Goal: Transaction & Acquisition: Purchase product/service

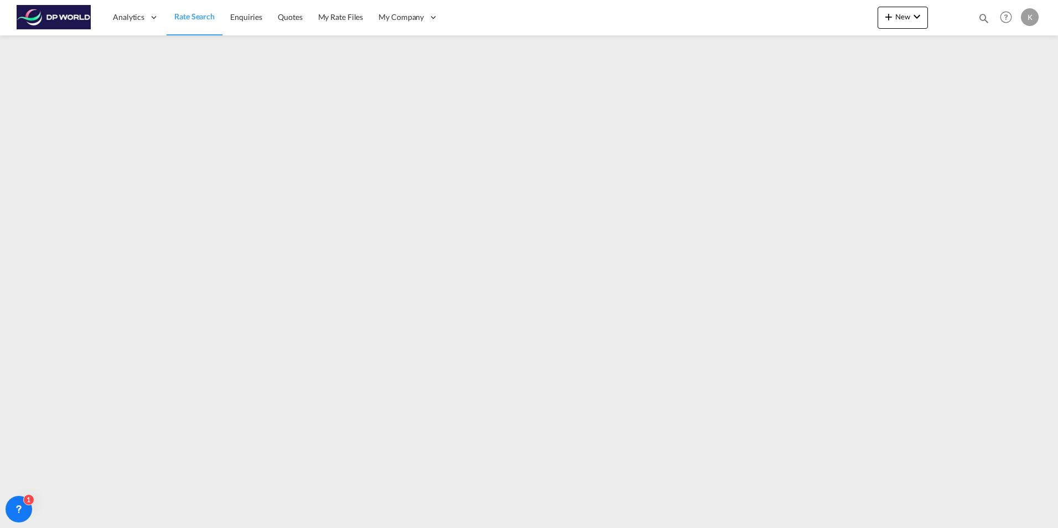
click at [187, 18] on span "Rate Search" at bounding box center [194, 16] width 40 height 9
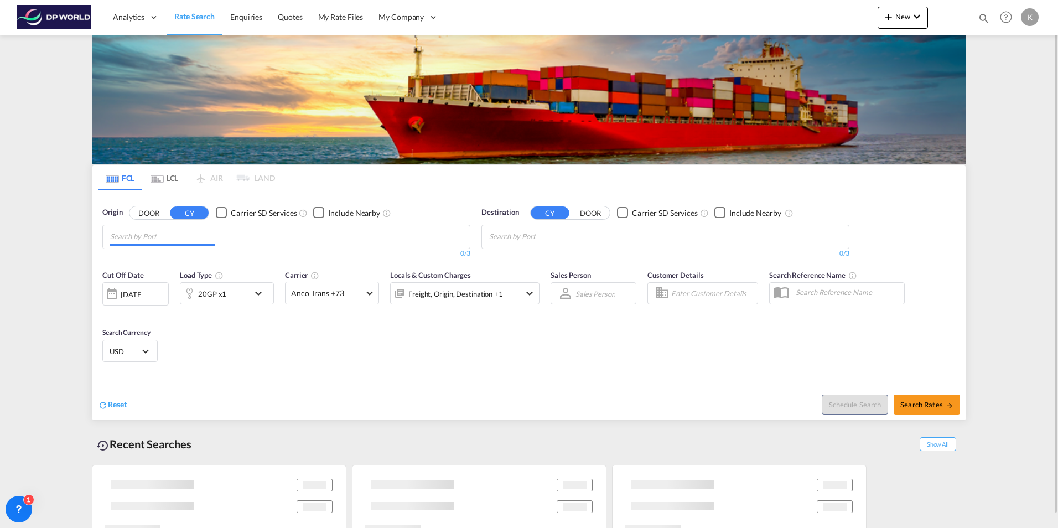
click at [196, 232] on input "Chips input." at bounding box center [162, 237] width 105 height 18
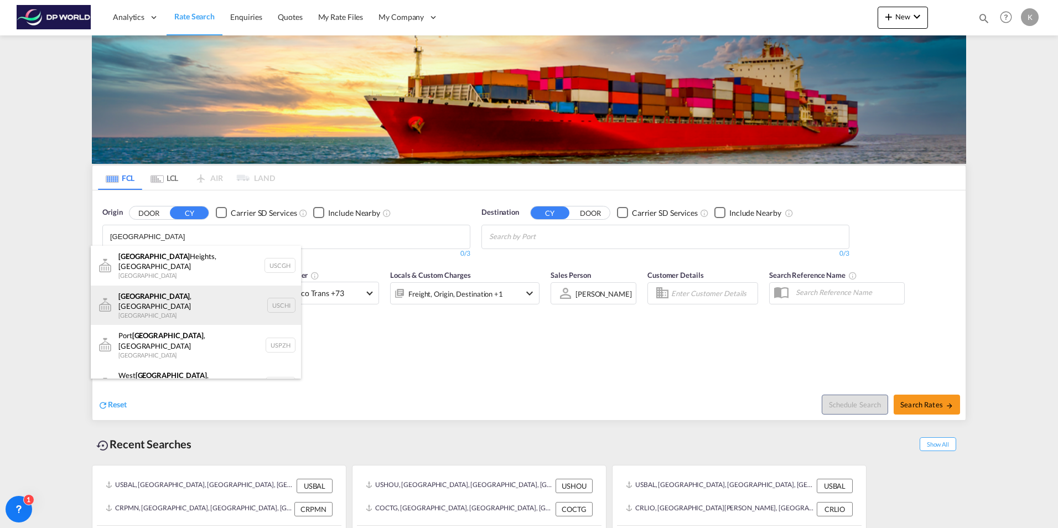
type input "[GEOGRAPHIC_DATA]"
click at [184, 291] on div "[GEOGRAPHIC_DATA] , IL United States USCHI" at bounding box center [196, 306] width 210 height 40
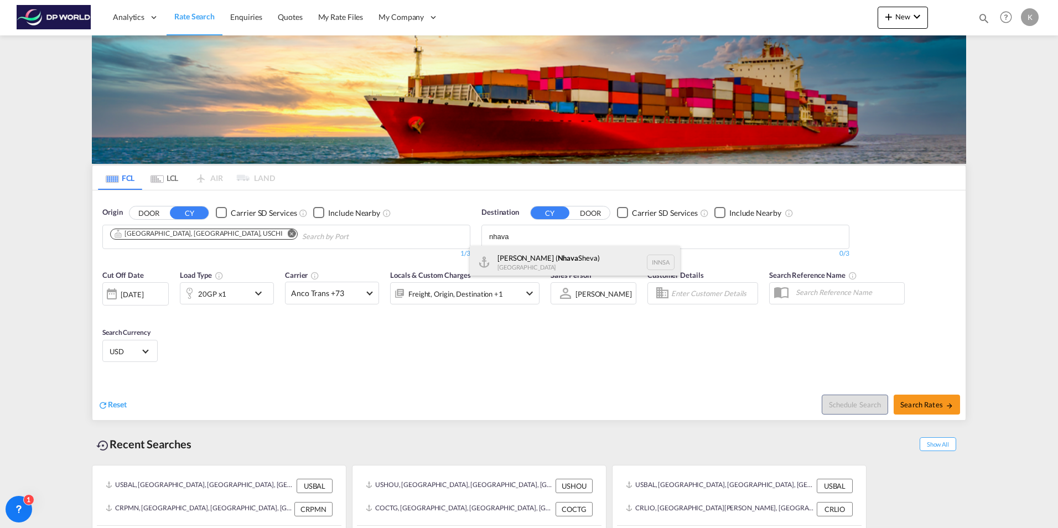
type input "nhava"
click at [547, 256] on div "[PERSON_NAME] ( [GEOGRAPHIC_DATA]) [GEOGRAPHIC_DATA] [GEOGRAPHIC_DATA]" at bounding box center [575, 262] width 210 height 33
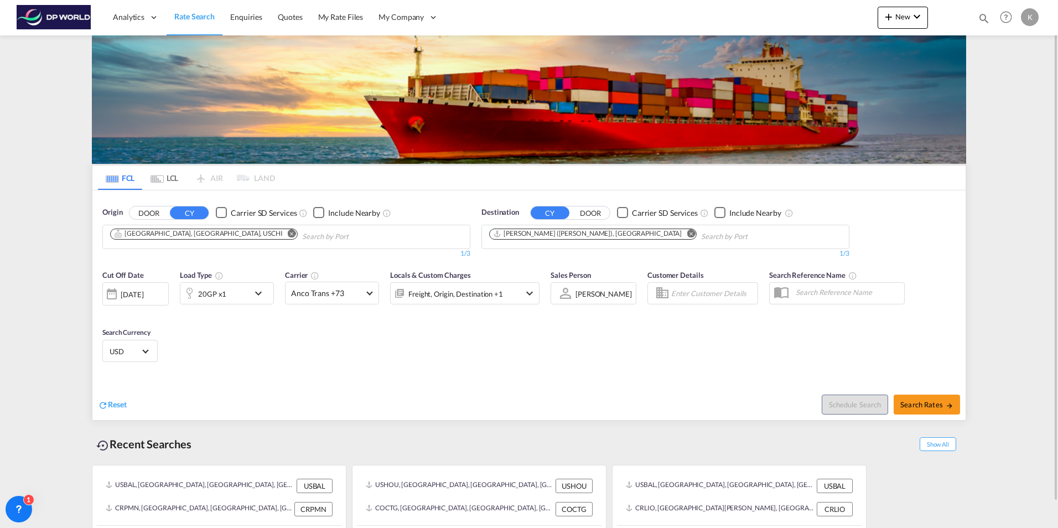
click at [255, 291] on md-icon "icon-chevron-down" at bounding box center [261, 293] width 19 height 13
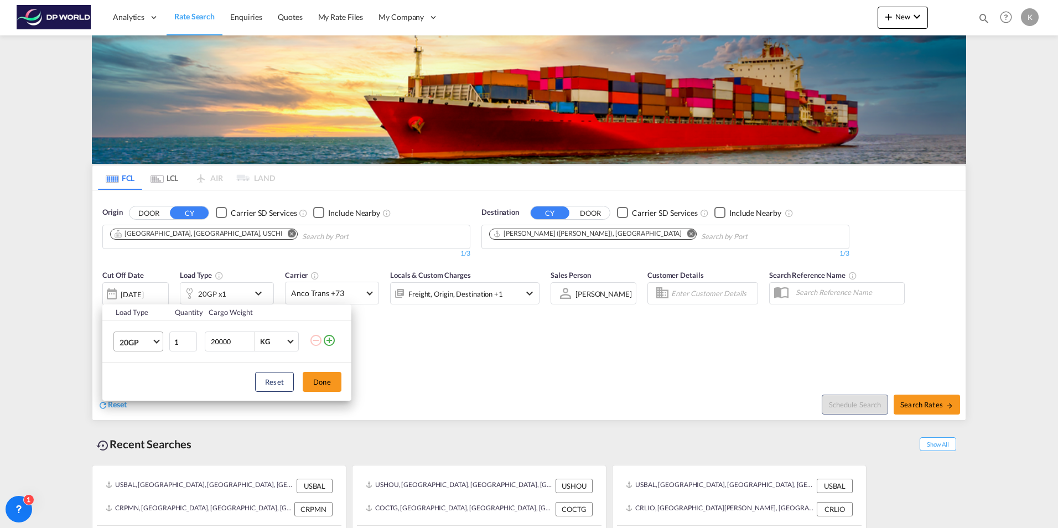
click at [150, 341] on span "20GP" at bounding box center [136, 342] width 32 height 11
click at [134, 399] on div "40HC" at bounding box center [130, 395] width 20 height 11
click at [319, 382] on button "Done" at bounding box center [322, 382] width 39 height 20
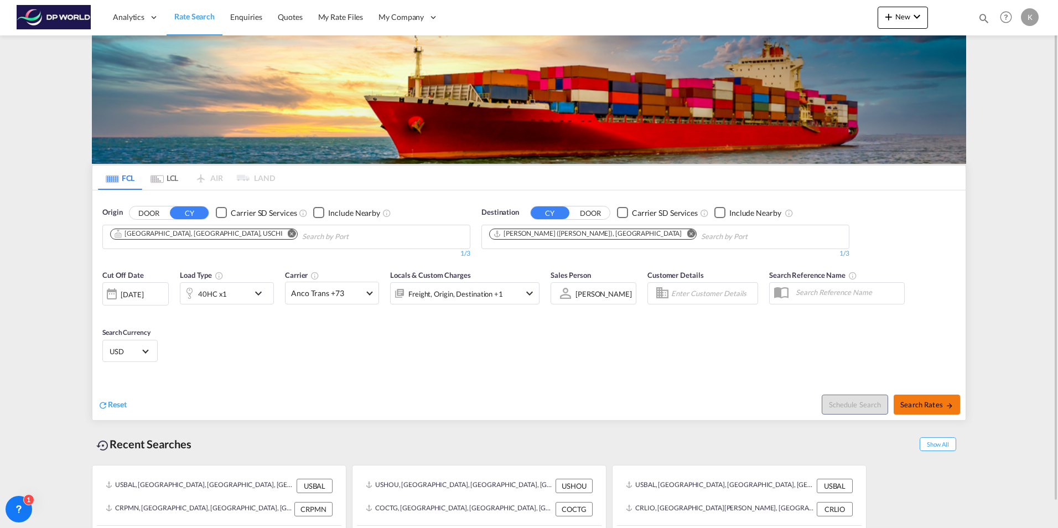
click at [938, 405] on span "Search Rates" at bounding box center [927, 404] width 53 height 9
type input "USCHI to INNSA / [DATE]"
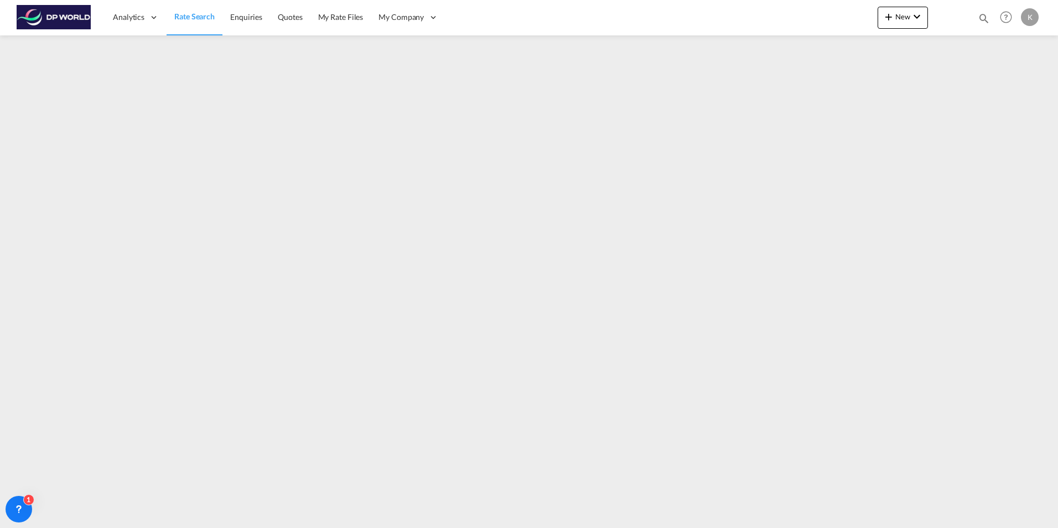
click at [717, 20] on div "Analytics Dashboard Rate Search Enquiries Quotes My Rate Files My Company" at bounding box center [529, 17] width 1025 height 34
click at [190, 15] on span "Rate Search" at bounding box center [194, 16] width 40 height 9
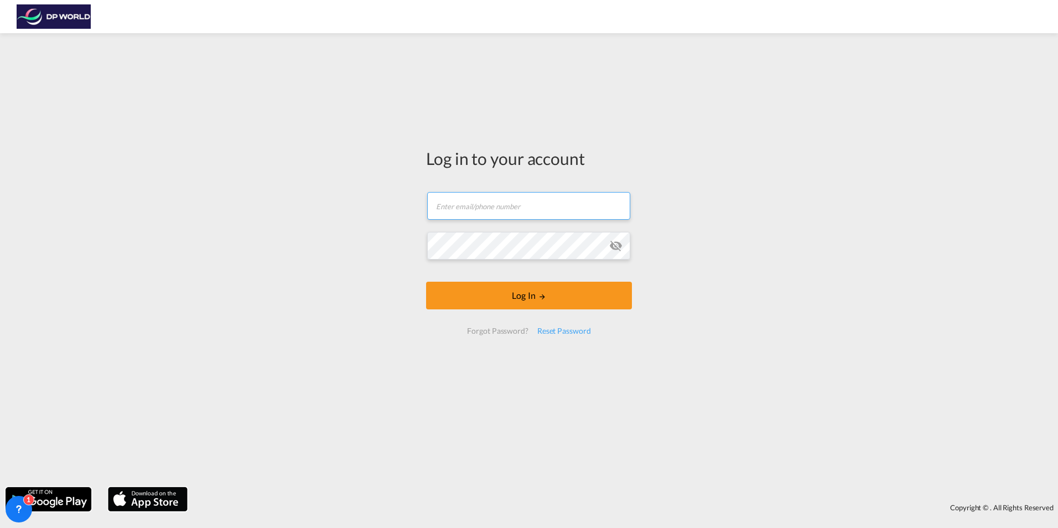
type input "kelly.fife@dpworld.com"
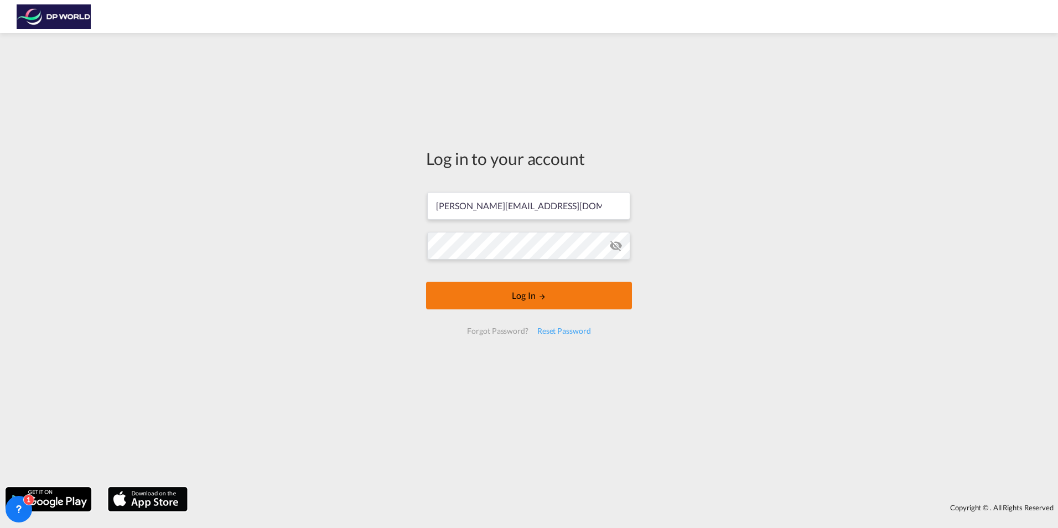
click at [552, 304] on button "Log In" at bounding box center [529, 296] width 206 height 28
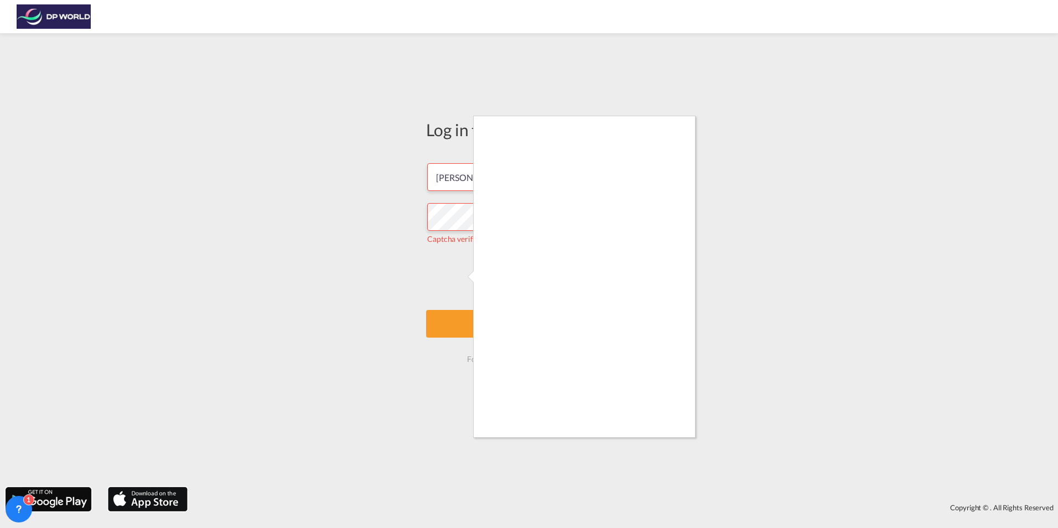
click at [453, 320] on div at bounding box center [529, 264] width 1058 height 528
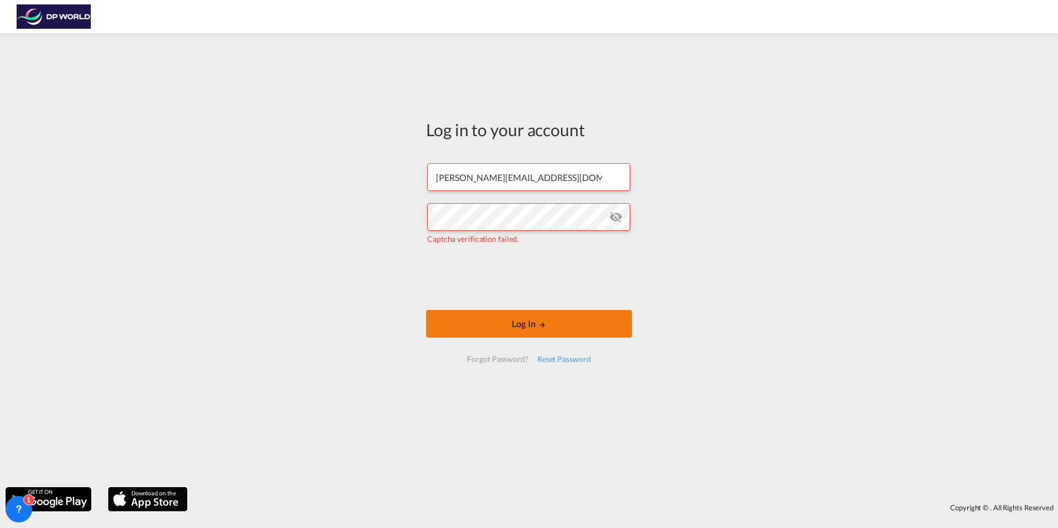
click at [532, 326] on button "Log In" at bounding box center [529, 324] width 206 height 28
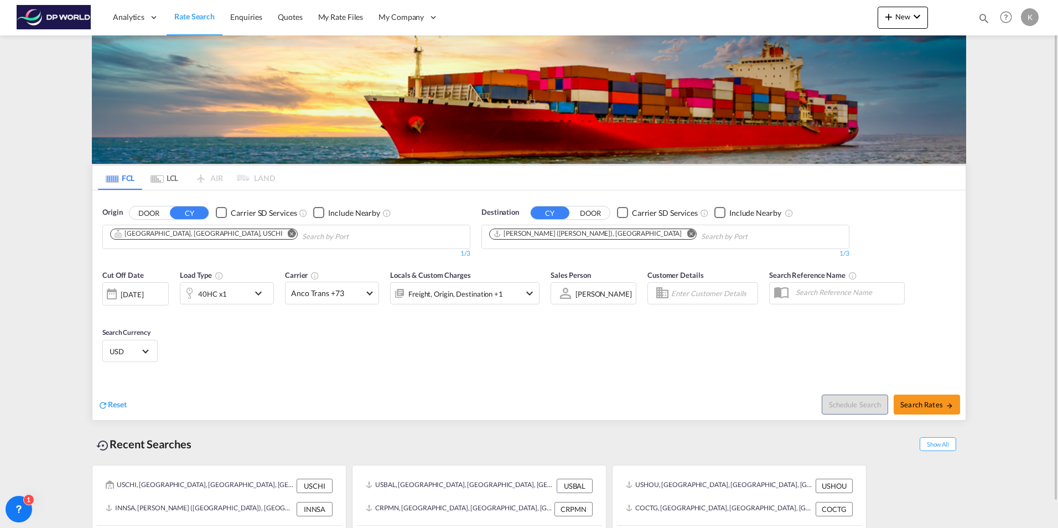
click at [207, 18] on span "Rate Search" at bounding box center [194, 16] width 40 height 9
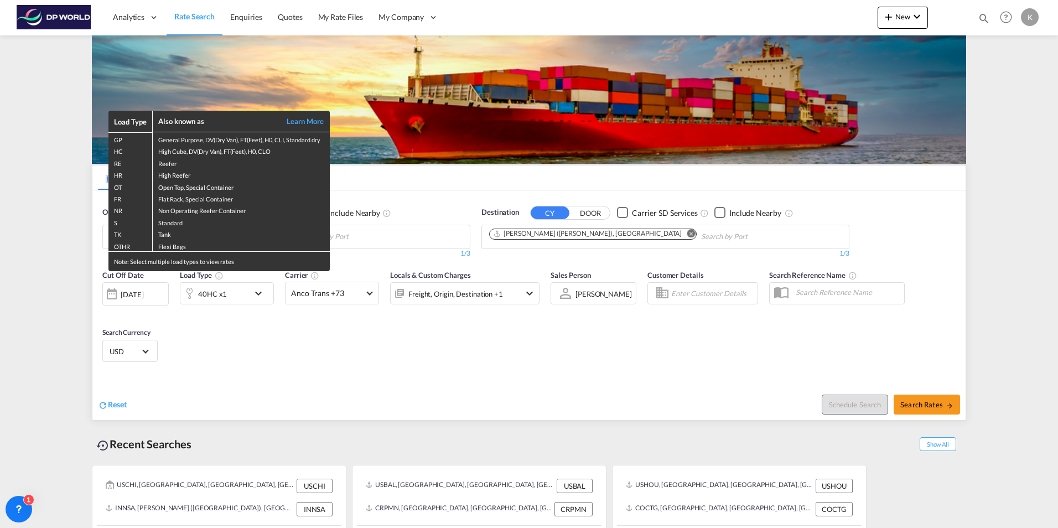
click at [432, 184] on div "Load Type Also known as Learn More GP General Purpose, DV(Dry Van), FT(Feet), H…" at bounding box center [529, 264] width 1058 height 528
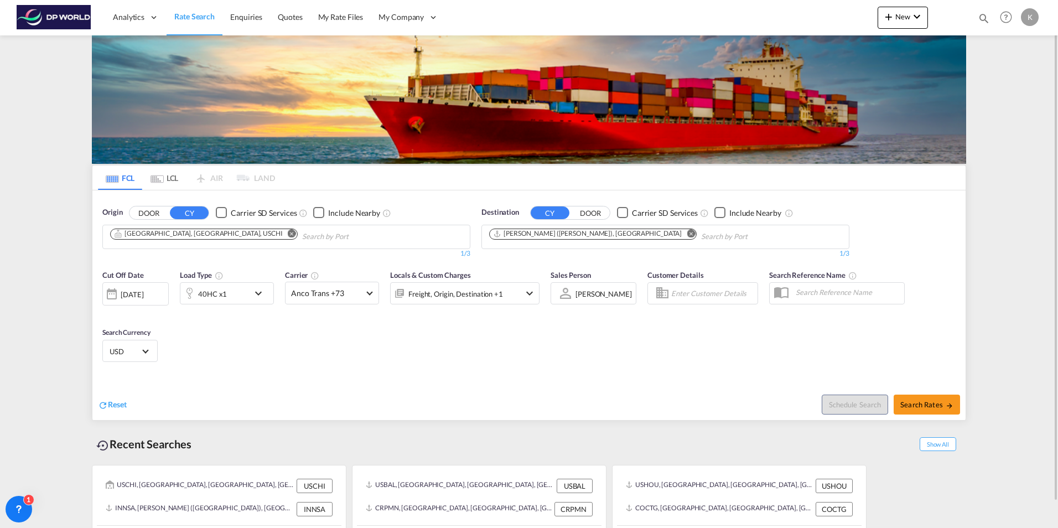
click at [288, 235] on md-icon "Remove" at bounding box center [292, 233] width 8 height 8
click at [159, 237] on input "Chips input." at bounding box center [162, 237] width 105 height 18
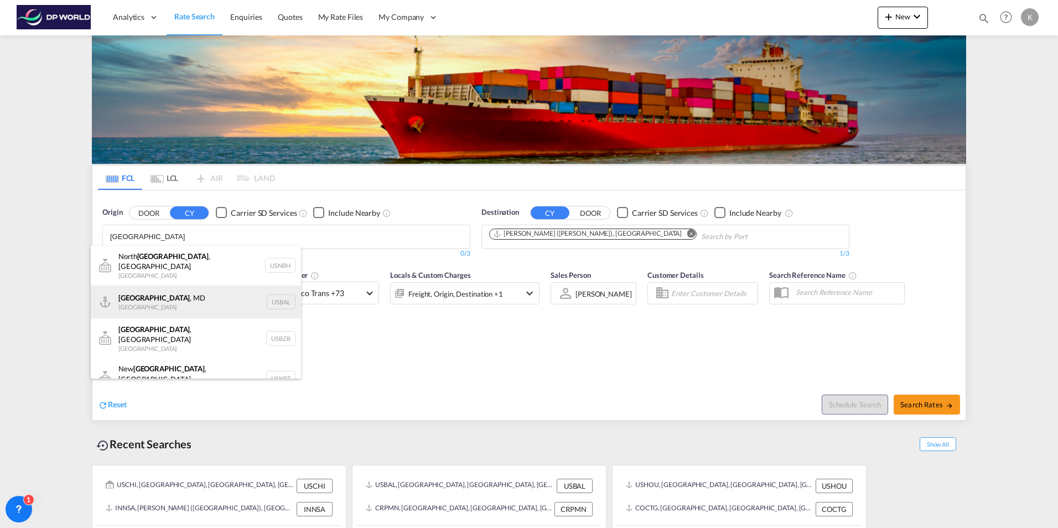
type input "baltimore"
click at [165, 296] on div "Baltimore , MD United States USBAL" at bounding box center [196, 302] width 210 height 33
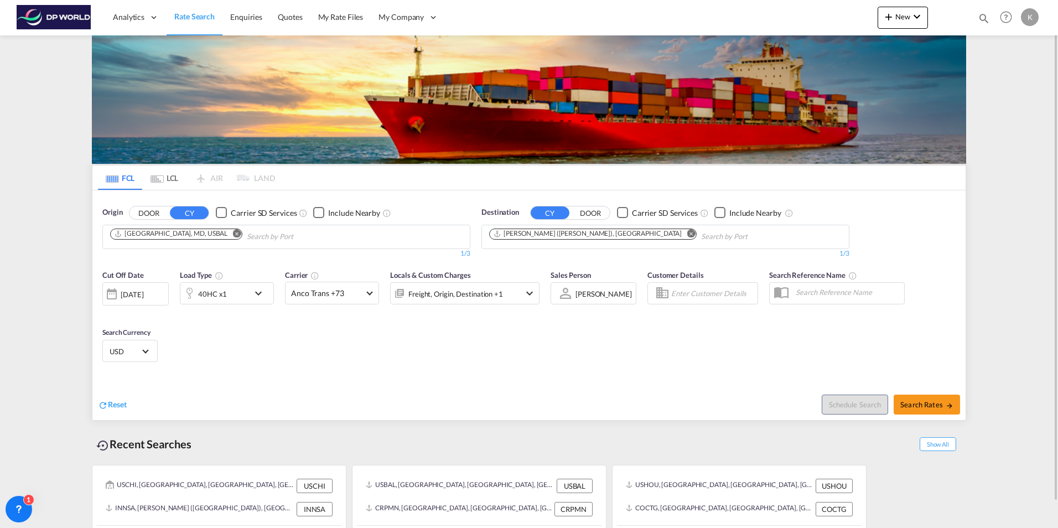
click at [687, 233] on md-icon "Remove" at bounding box center [691, 233] width 8 height 8
click at [526, 237] on input "Chips input." at bounding box center [541, 237] width 105 height 18
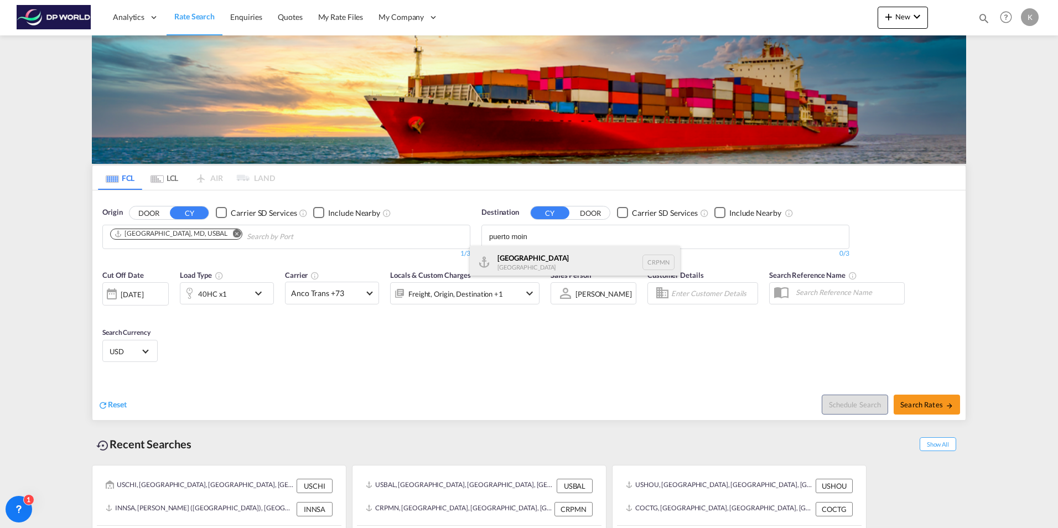
type input "puerto moin"
click at [535, 257] on div "Puerto Moin Costa Rica CRPMN" at bounding box center [575, 262] width 210 height 33
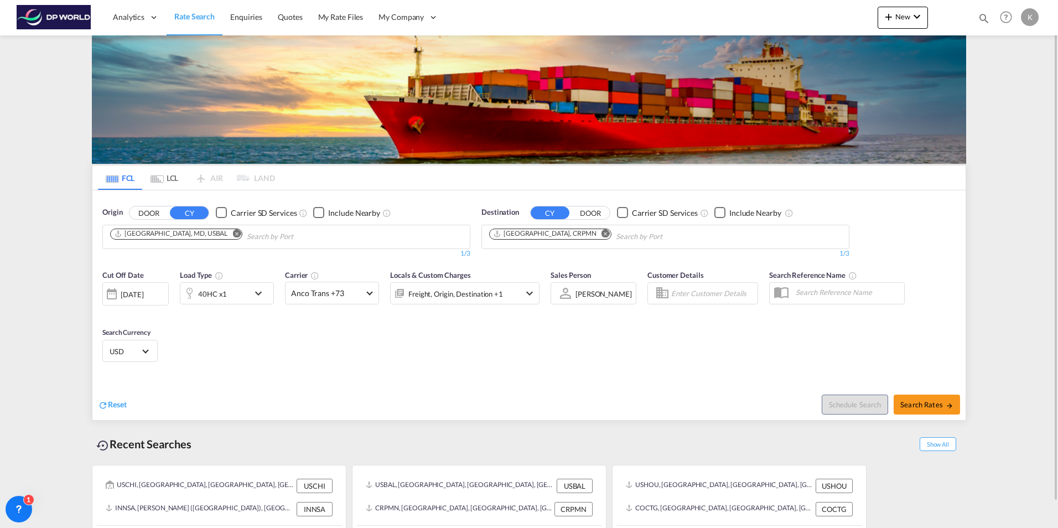
click at [242, 293] on div "40HC x1" at bounding box center [214, 293] width 69 height 22
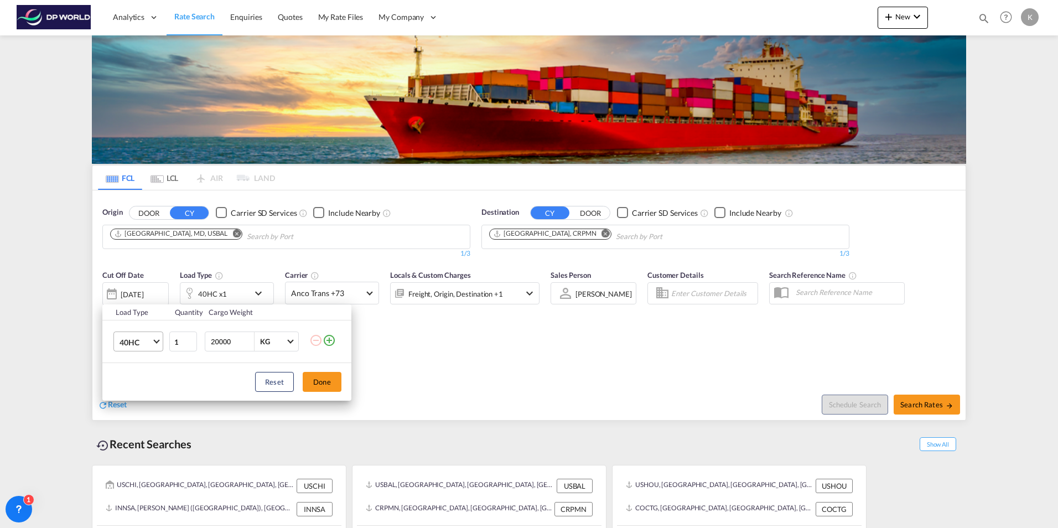
click at [150, 340] on span "40HC" at bounding box center [136, 342] width 32 height 11
click at [147, 293] on md-option "20GP" at bounding box center [148, 289] width 75 height 27
click at [327, 382] on button "Done" at bounding box center [322, 382] width 39 height 20
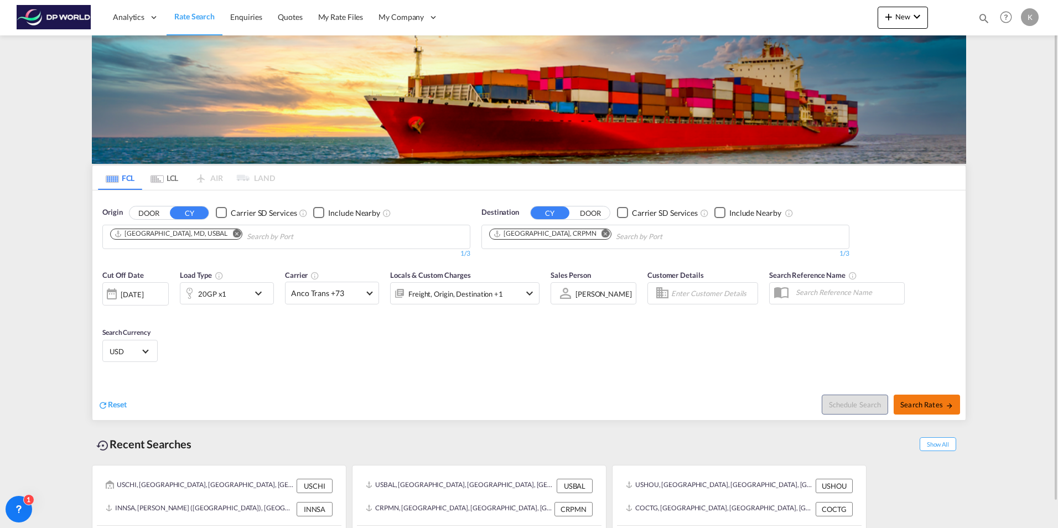
click at [920, 405] on span "Search Rates" at bounding box center [927, 404] width 53 height 9
type input "USBAL to CRPMN / 19 Aug 2025"
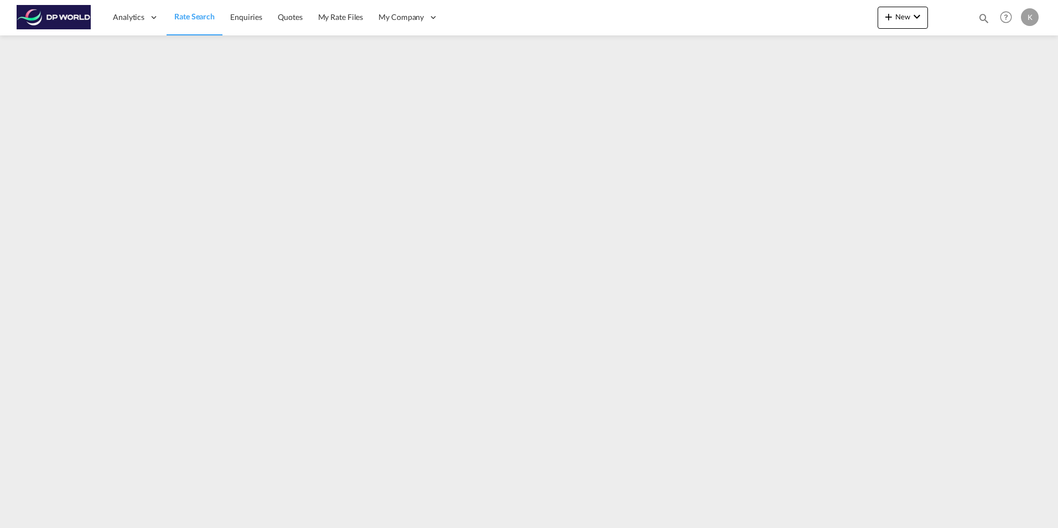
click at [190, 18] on span "Rate Search" at bounding box center [194, 16] width 40 height 9
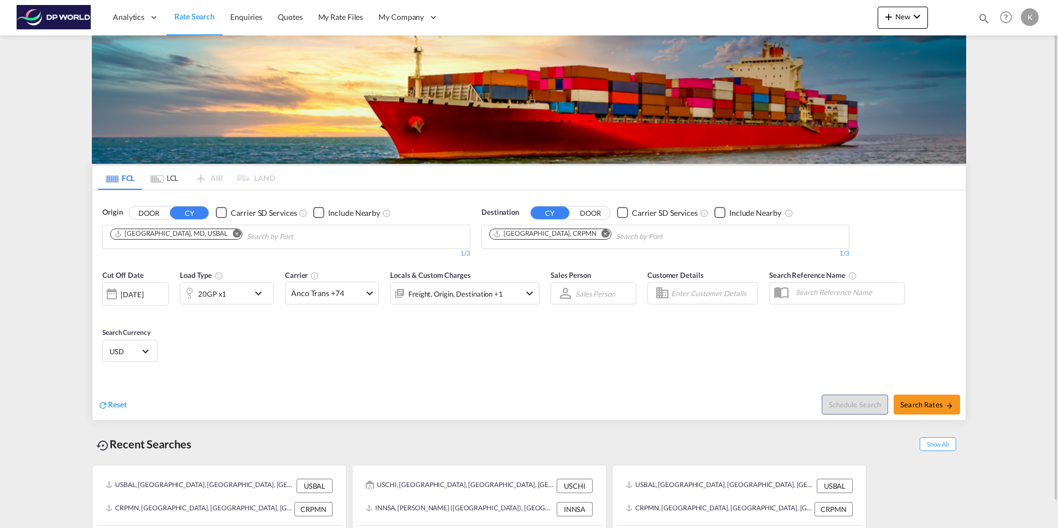
click at [232, 234] on md-icon "Remove" at bounding box center [236, 233] width 8 height 8
click at [602, 234] on md-icon "Remove" at bounding box center [606, 233] width 8 height 8
drag, startPoint x: 187, startPoint y: 233, endPoint x: 138, endPoint y: 229, distance: 49.4
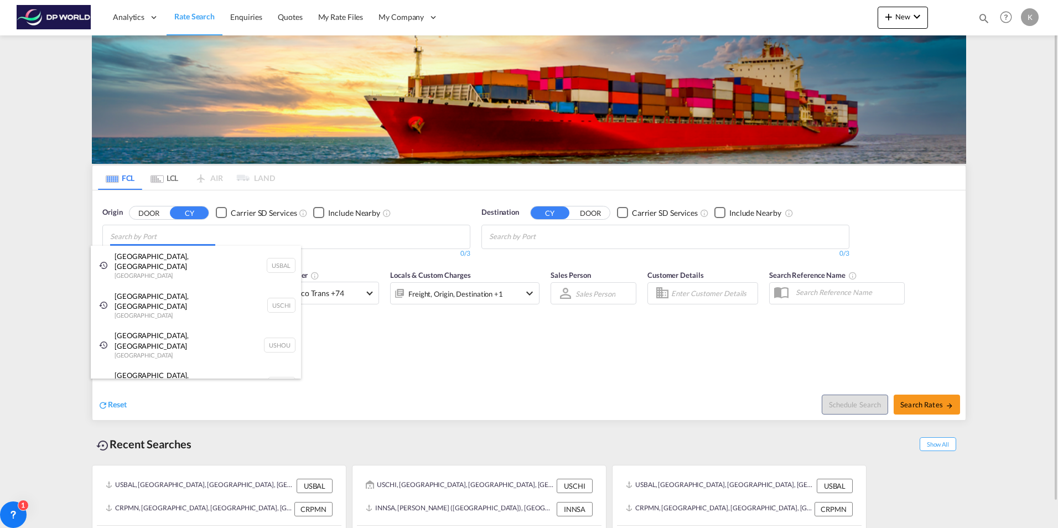
click at [147, 237] on body "Analytics Dashboard Rate Search Enquiries Quotes My Rate Files My Company" at bounding box center [529, 264] width 1058 height 528
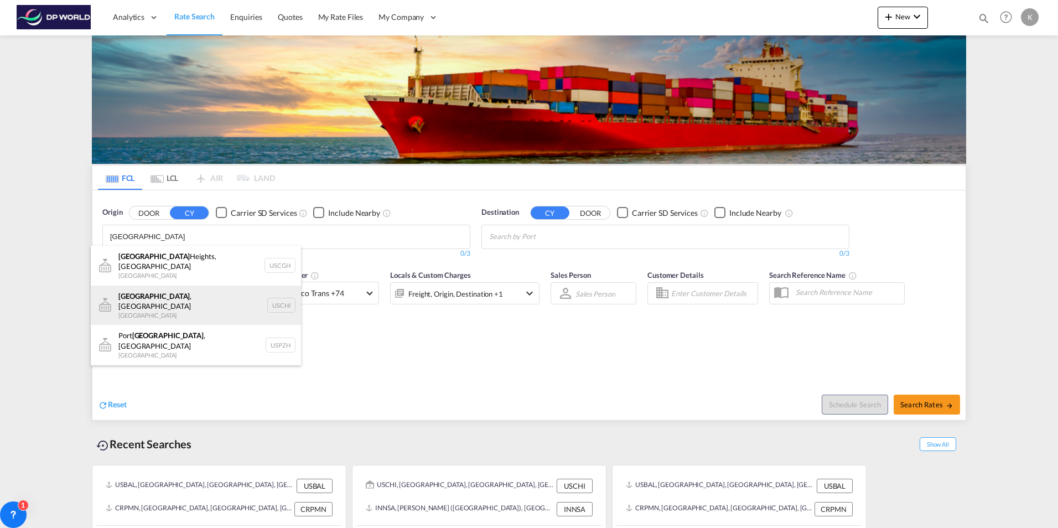
type input "[GEOGRAPHIC_DATA]"
click at [164, 301] on div "[GEOGRAPHIC_DATA] , IL United States USCHI" at bounding box center [196, 306] width 210 height 40
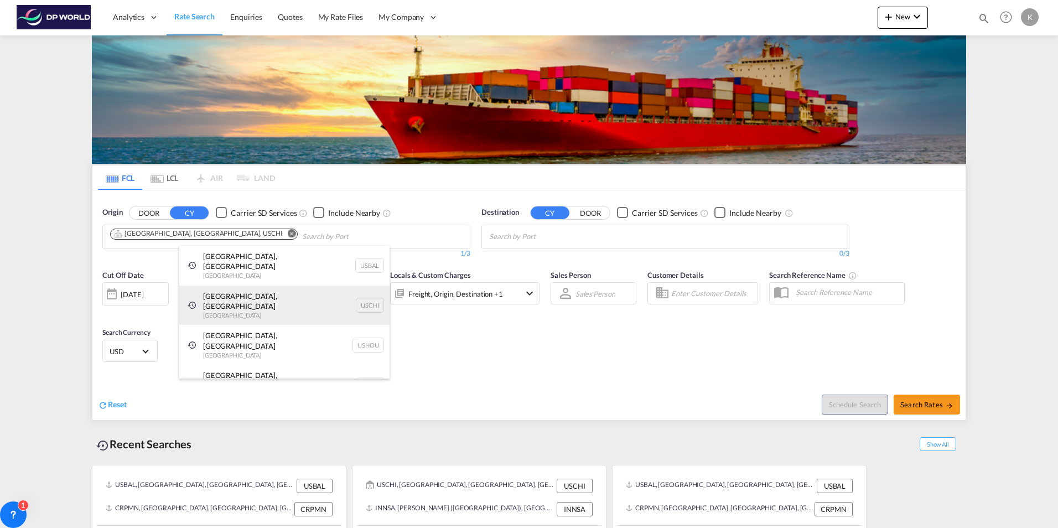
click at [294, 289] on div "[GEOGRAPHIC_DATA], IL United States USCHI" at bounding box center [284, 306] width 210 height 40
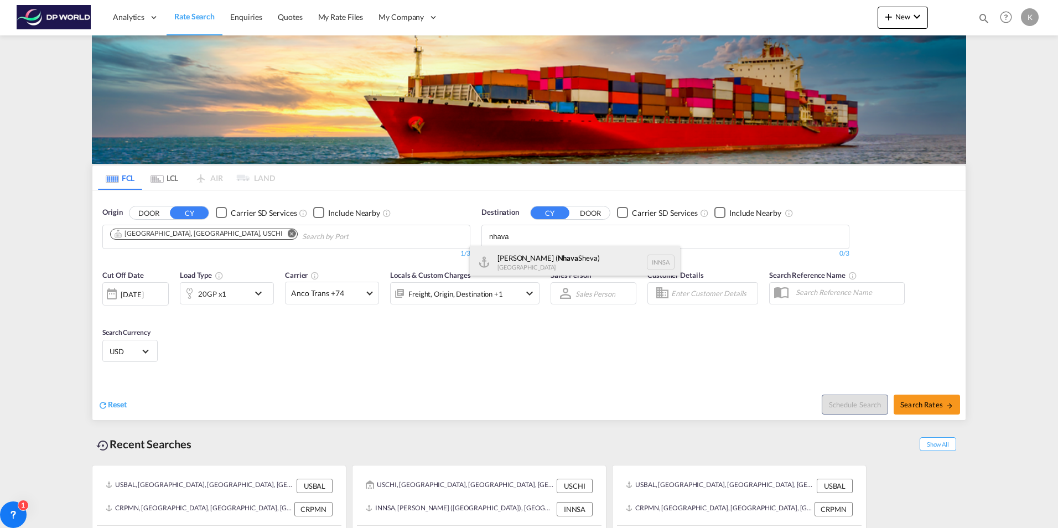
type input "nhava"
click at [572, 258] on div "[PERSON_NAME] ( [GEOGRAPHIC_DATA]) [GEOGRAPHIC_DATA] [GEOGRAPHIC_DATA]" at bounding box center [575, 262] width 210 height 33
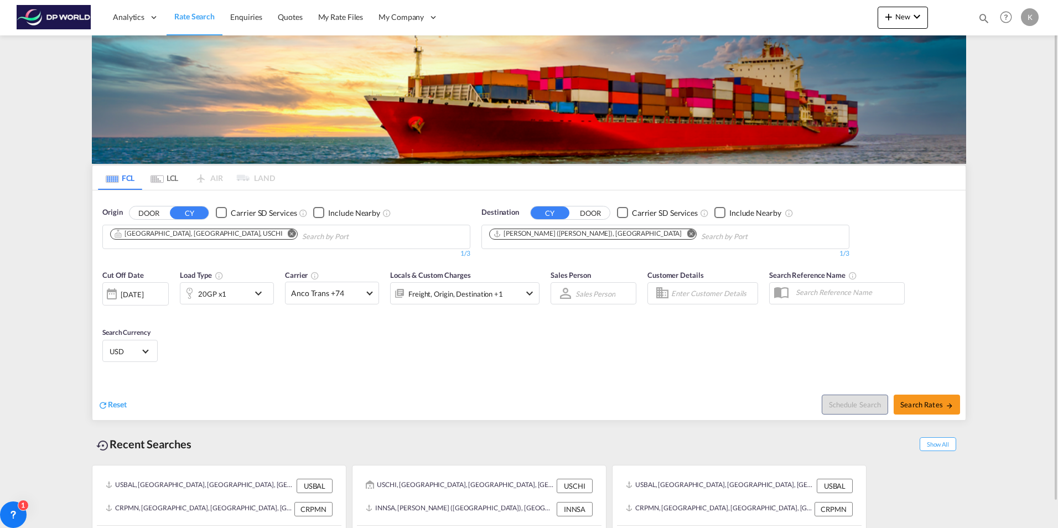
click at [257, 293] on md-icon "icon-chevron-down" at bounding box center [261, 293] width 19 height 13
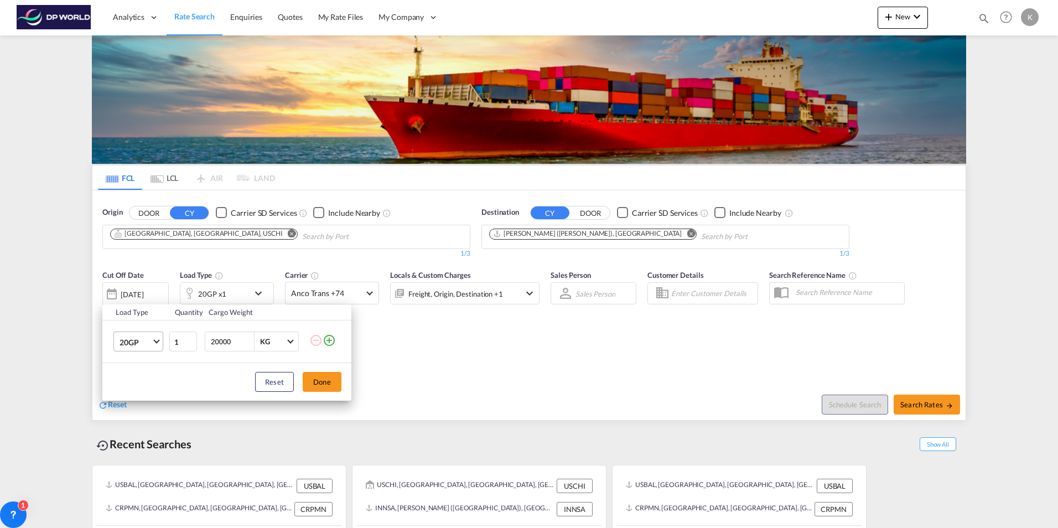
click at [157, 340] on span "Choose: \a20GP" at bounding box center [156, 341] width 6 height 6
click at [145, 396] on md-option "40HC" at bounding box center [148, 395] width 75 height 27
click at [328, 382] on button "Done" at bounding box center [322, 382] width 39 height 20
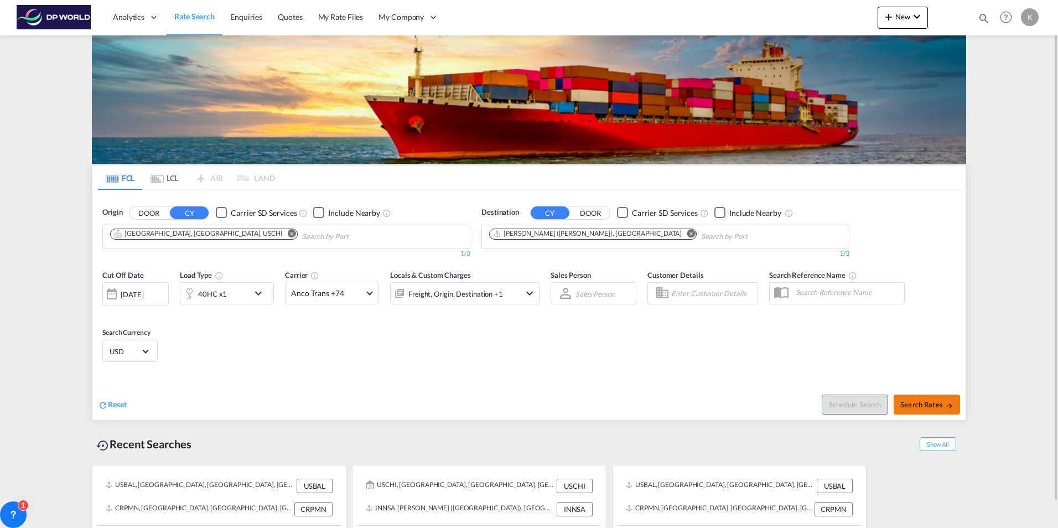
click at [922, 400] on span "Search Rates" at bounding box center [927, 404] width 53 height 9
type input "USCHI to INNSA / [DATE]"
